Goal: Navigation & Orientation: Find specific page/section

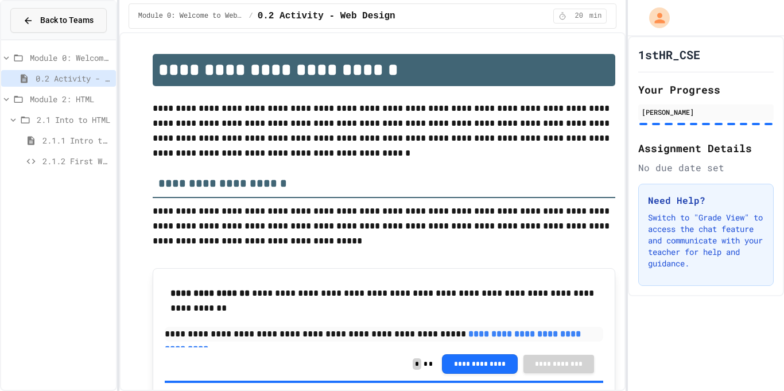
click at [70, 29] on button "Back to Teams" at bounding box center [58, 20] width 96 height 25
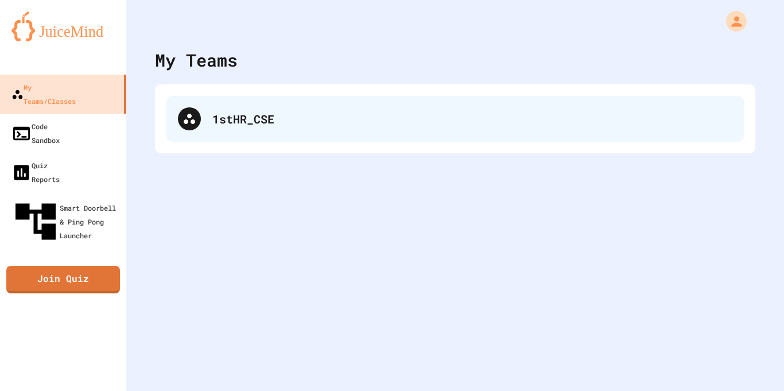
click at [223, 112] on div "1stHR_CSE" at bounding box center [472, 118] width 520 height 17
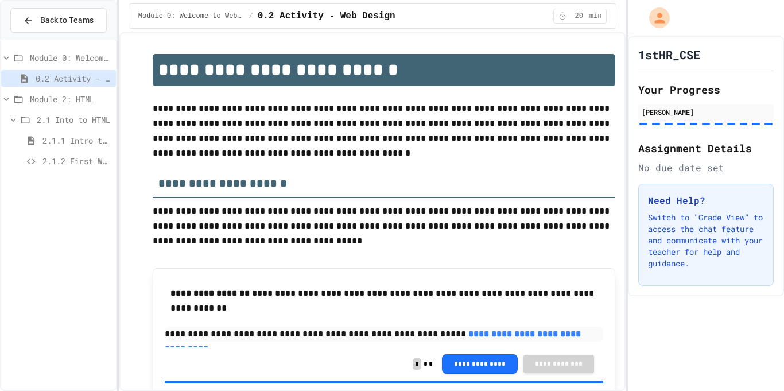
click at [77, 157] on span "2.1.2 First Webpage" at bounding box center [76, 161] width 69 height 12
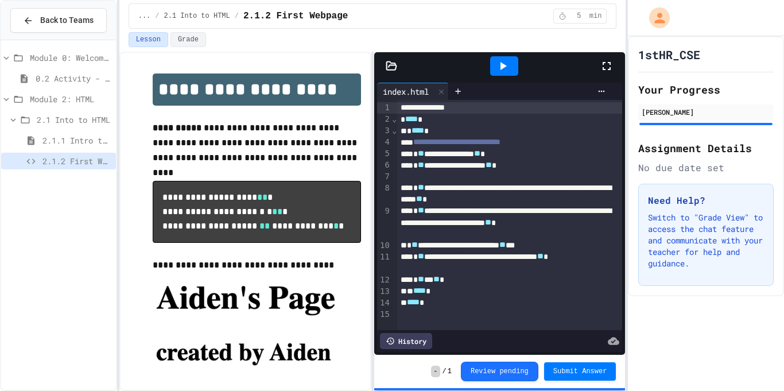
click at [492, 64] on div at bounding box center [504, 66] width 28 height 20
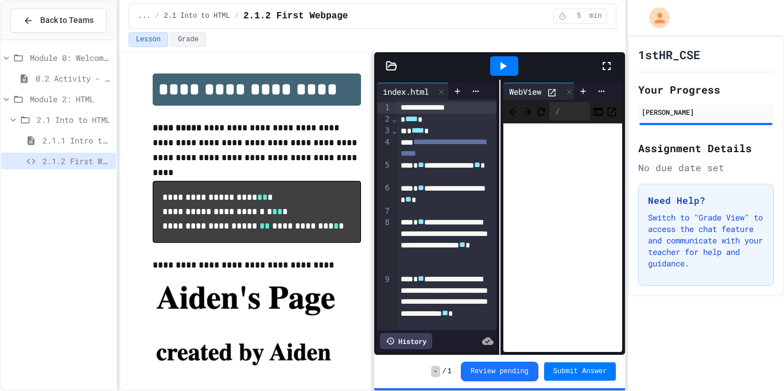
click at [612, 64] on icon at bounding box center [607, 66] width 14 height 14
